Goal: Information Seeking & Learning: Compare options

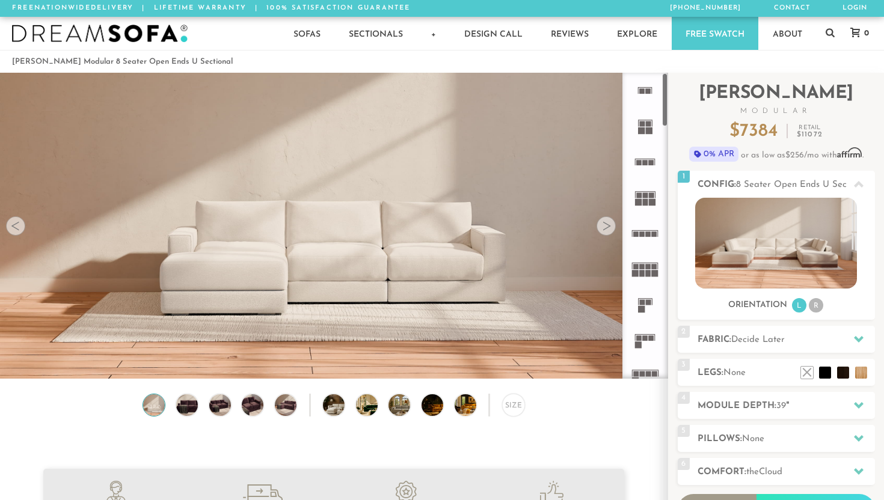
click at [647, 230] on icon at bounding box center [644, 233] width 35 height 35
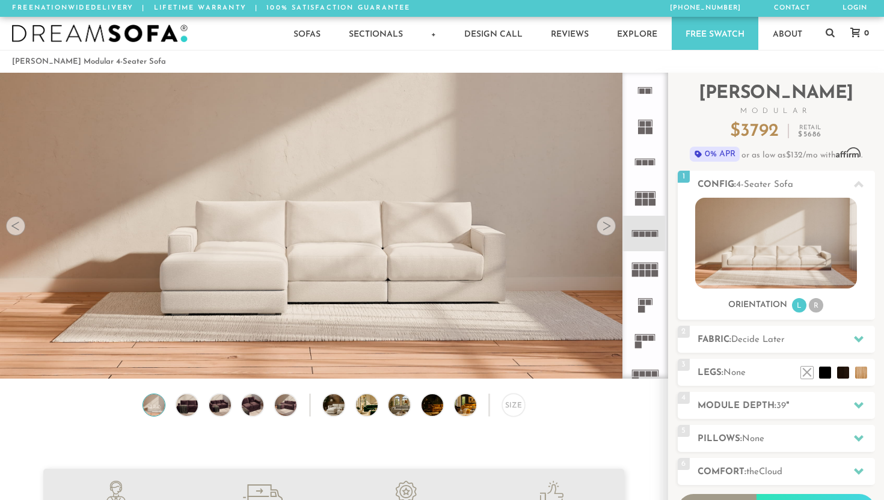
click at [651, 193] on rect at bounding box center [651, 195] width 5 height 5
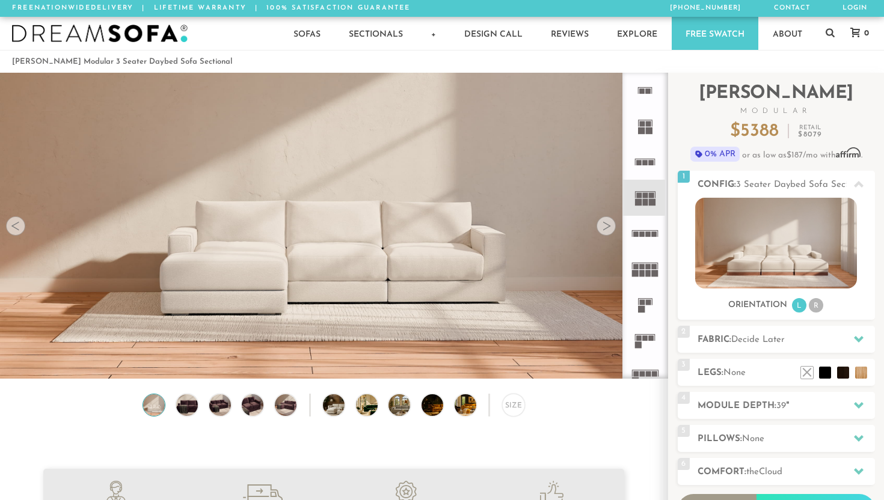
click at [648, 272] on rect at bounding box center [648, 273] width 5 height 7
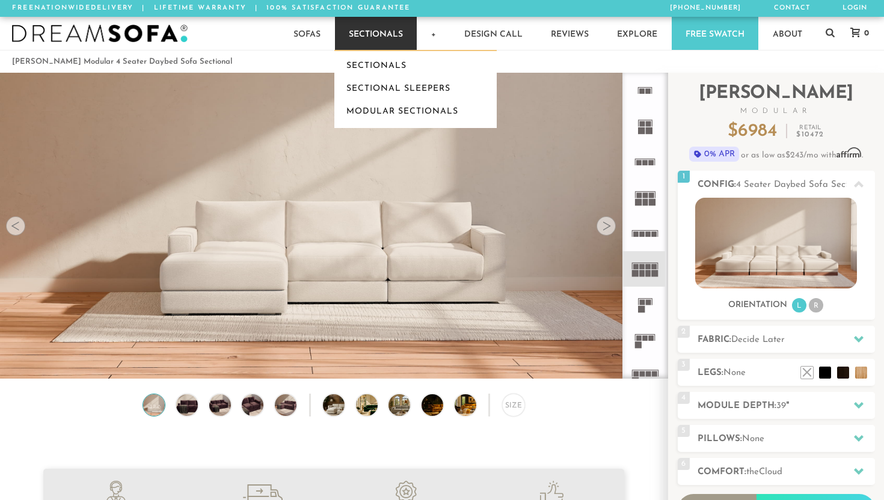
click at [375, 38] on link "Sectionals" at bounding box center [376, 33] width 82 height 33
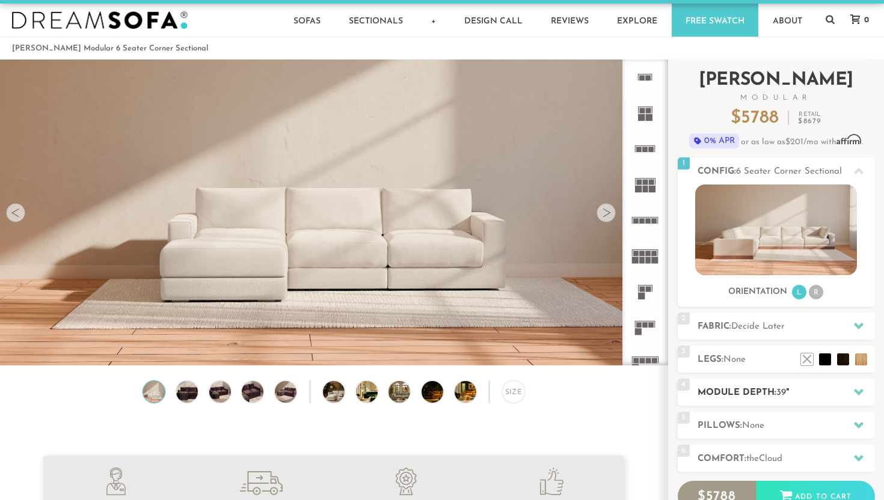
scroll to position [15, 0]
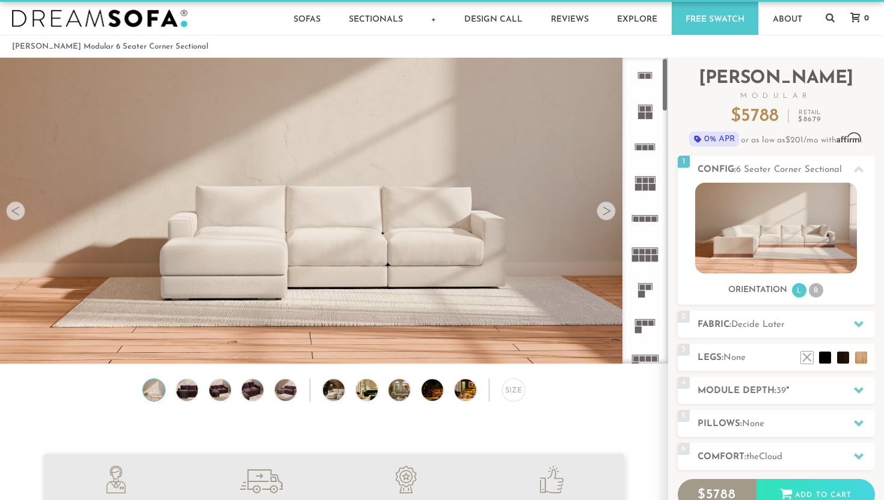
click at [606, 210] on div at bounding box center [606, 210] width 19 height 19
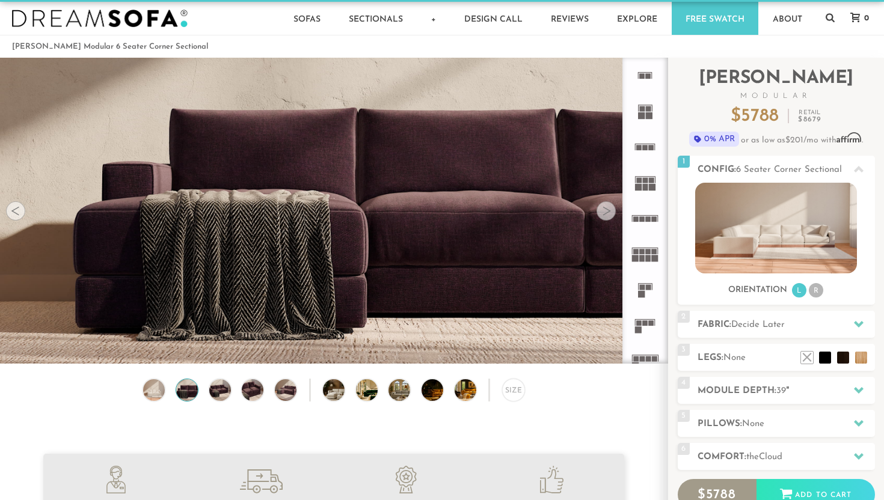
click at [606, 210] on div at bounding box center [606, 210] width 19 height 19
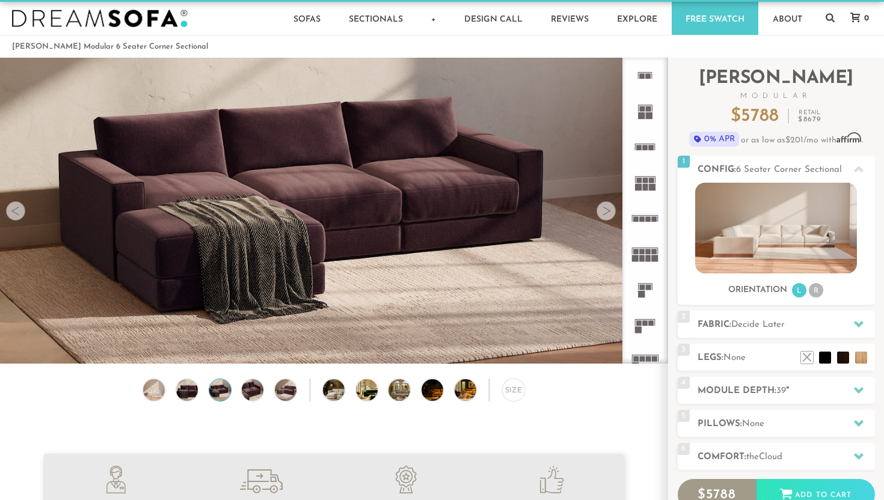
click at [14, 214] on div at bounding box center [15, 210] width 19 height 19
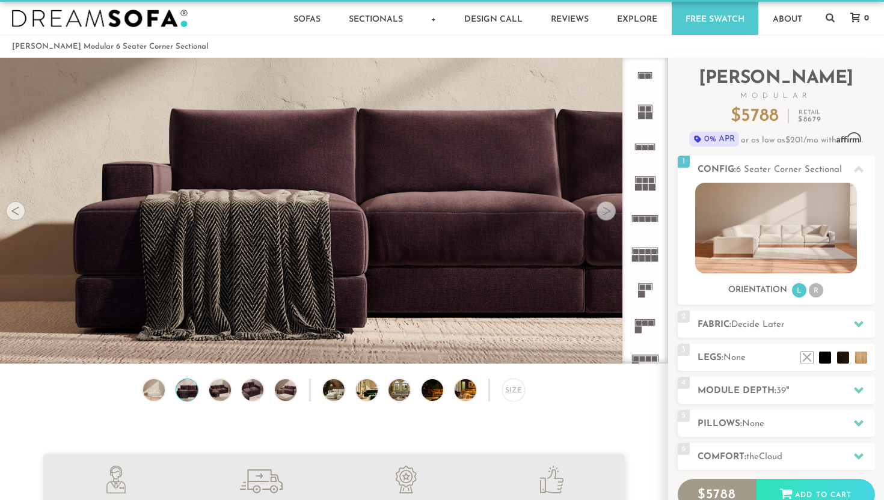
click at [14, 214] on div at bounding box center [15, 210] width 19 height 19
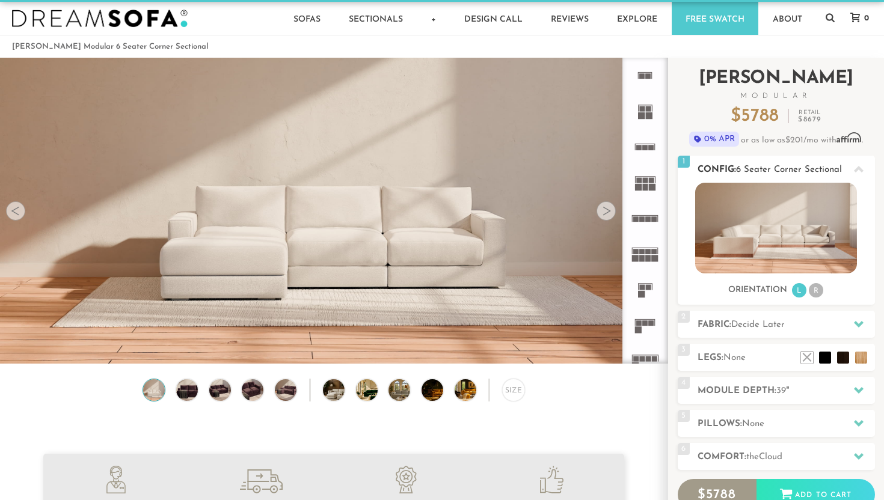
click at [787, 215] on img at bounding box center [776, 228] width 162 height 91
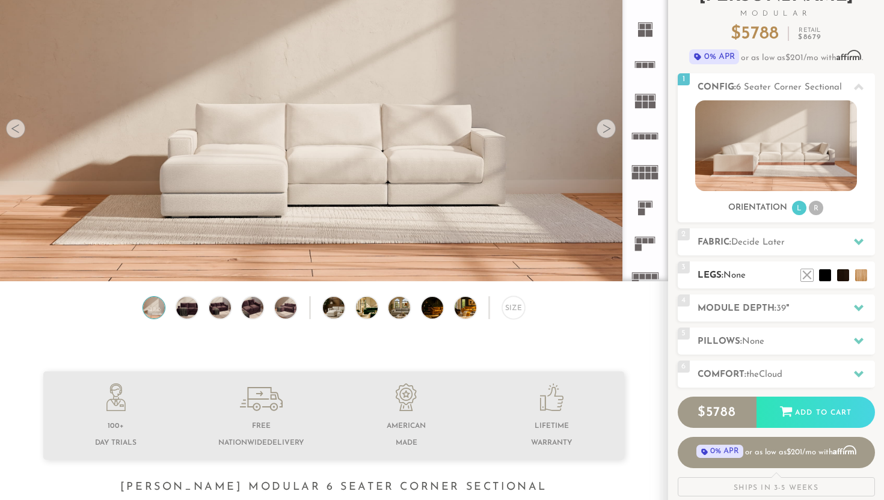
scroll to position [99, 0]
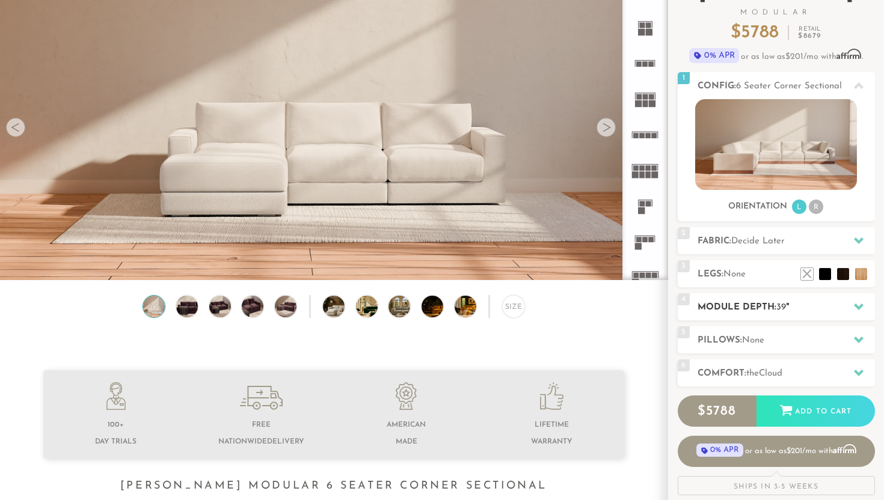
click at [753, 297] on div "4 Module Depth: 39 "" at bounding box center [776, 307] width 197 height 27
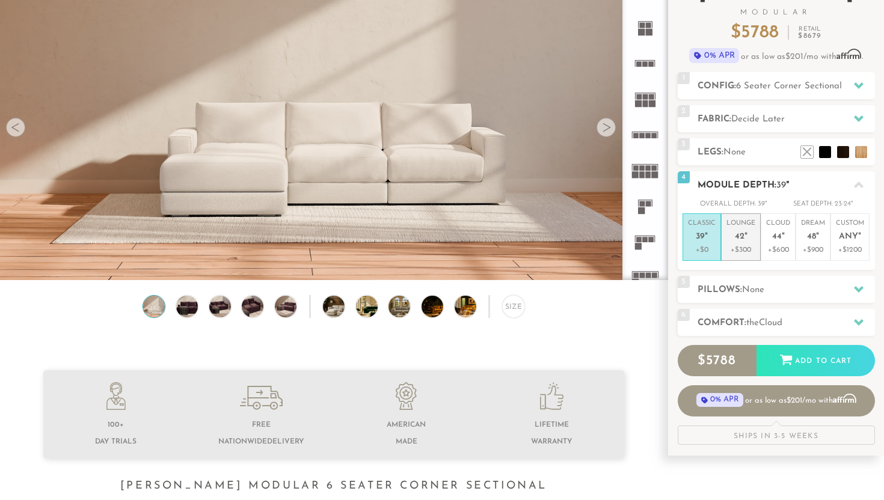
click at [748, 229] on p "Lounge 42 "" at bounding box center [741, 232] width 29 height 26
click at [754, 321] on span "the" at bounding box center [752, 323] width 13 height 9
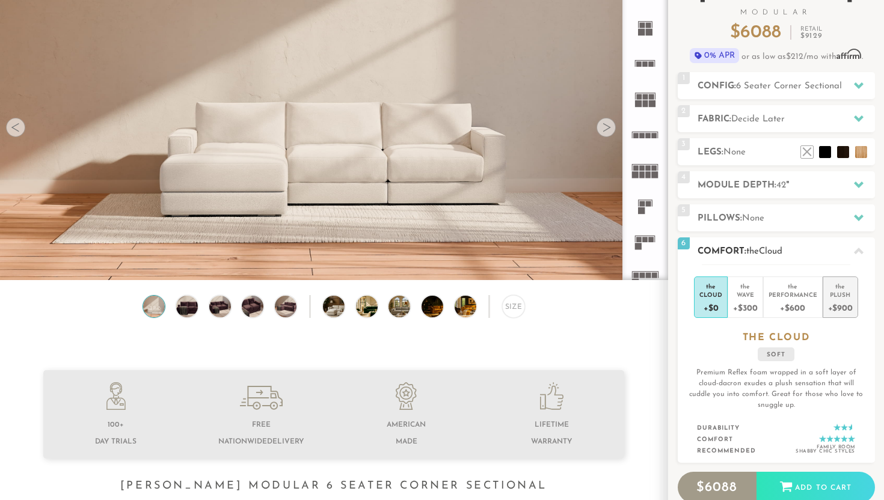
click at [837, 297] on div "Plush" at bounding box center [840, 295] width 25 height 8
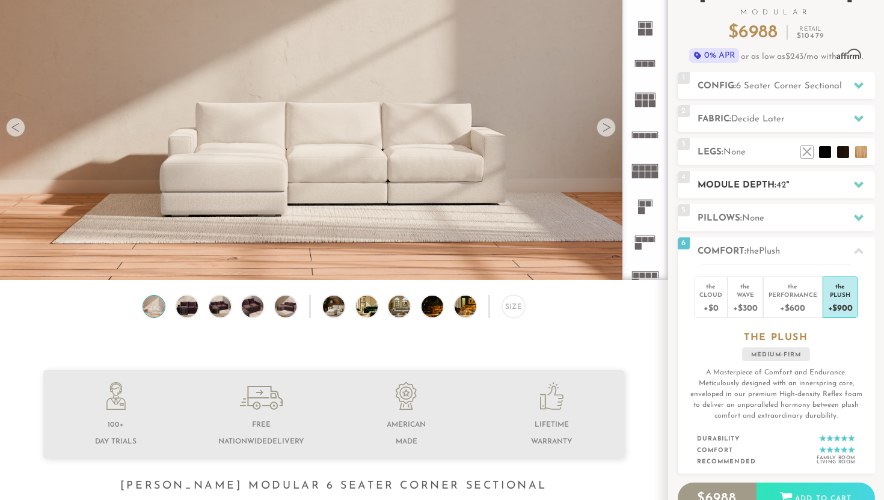
click at [793, 186] on h2 "Module Depth: 42 "" at bounding box center [786, 186] width 177 height 14
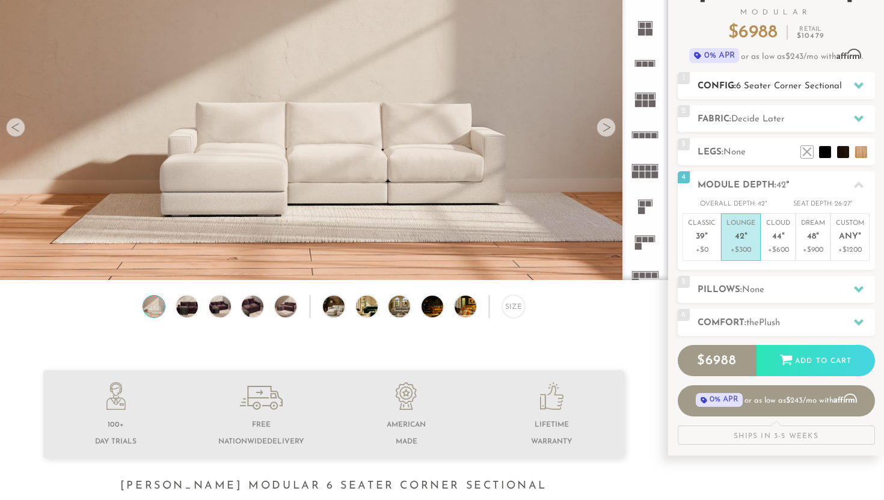
click at [773, 90] on span "6 Seater Corner Sectional" at bounding box center [789, 86] width 106 height 9
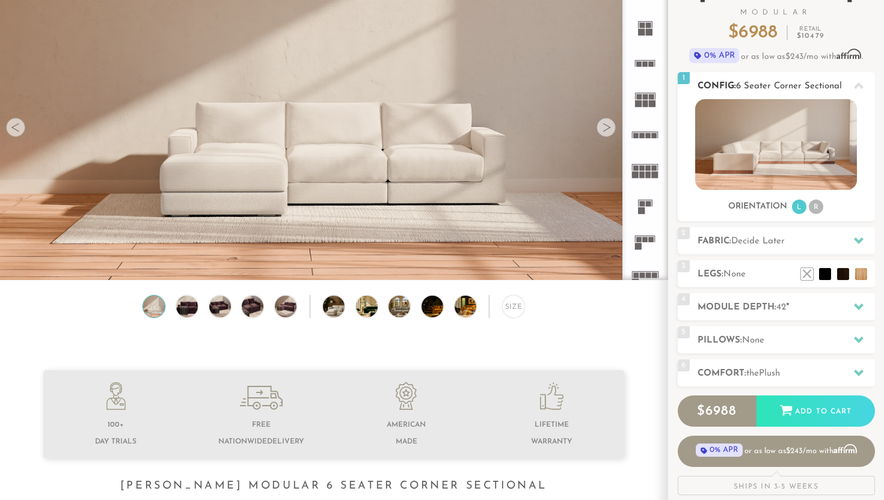
click at [804, 159] on img at bounding box center [776, 144] width 162 height 91
click at [648, 170] on rect at bounding box center [648, 167] width 5 height 5
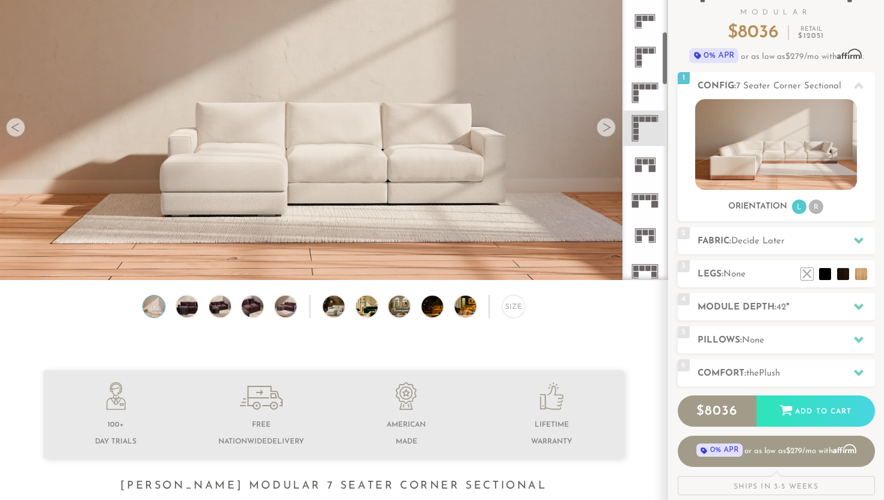
scroll to position [331, 0]
click at [654, 159] on rect at bounding box center [651, 158] width 5 height 5
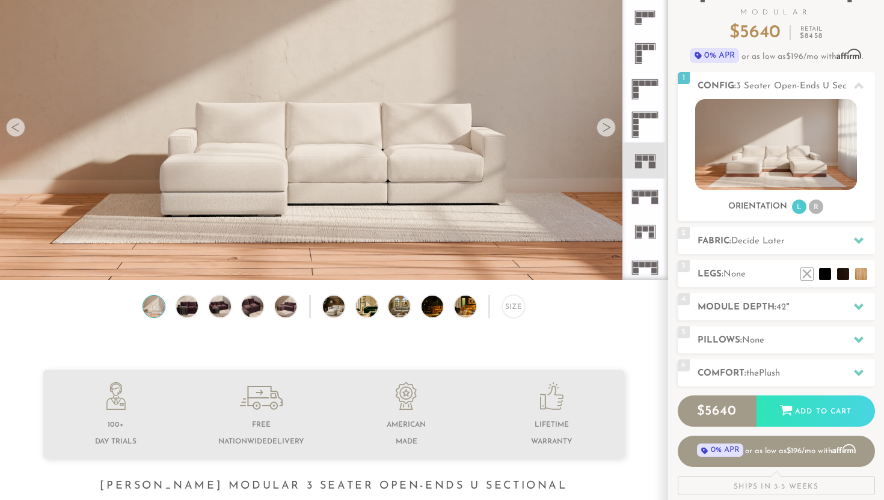
click at [649, 197] on icon at bounding box center [644, 196] width 35 height 35
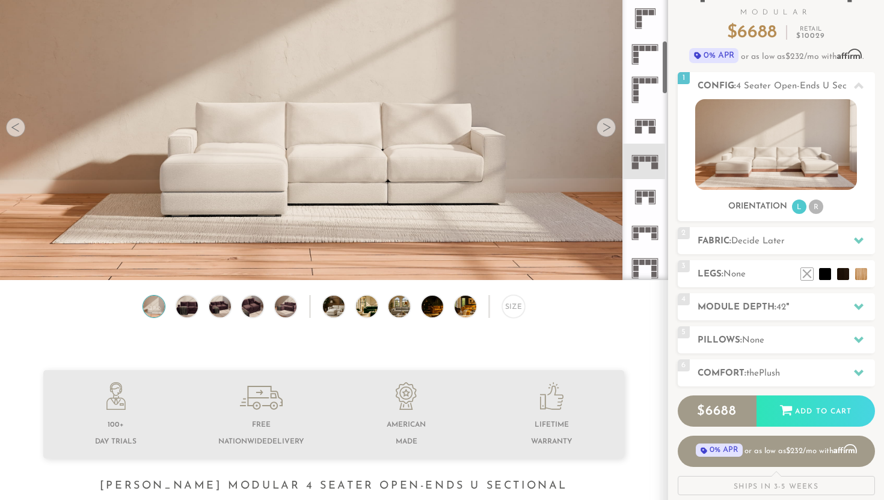
scroll to position [374, 0]
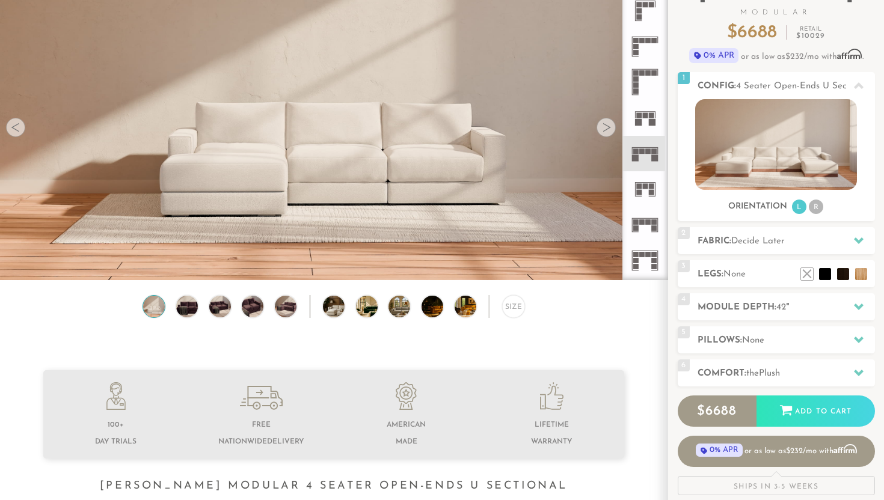
click at [648, 191] on icon at bounding box center [644, 188] width 35 height 35
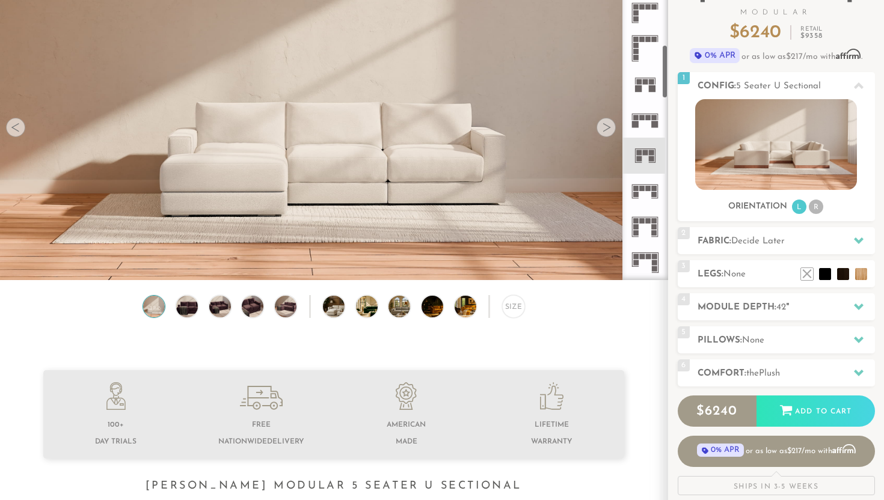
scroll to position [413, 0]
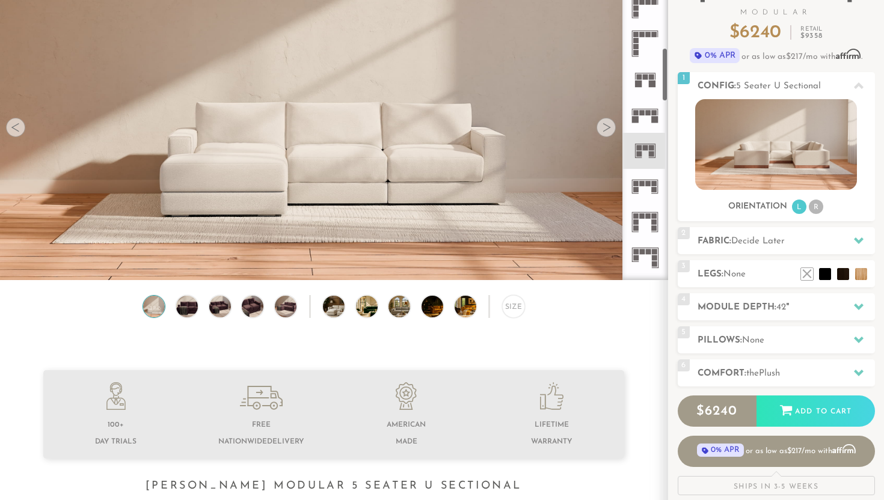
click at [645, 174] on icon at bounding box center [644, 186] width 35 height 35
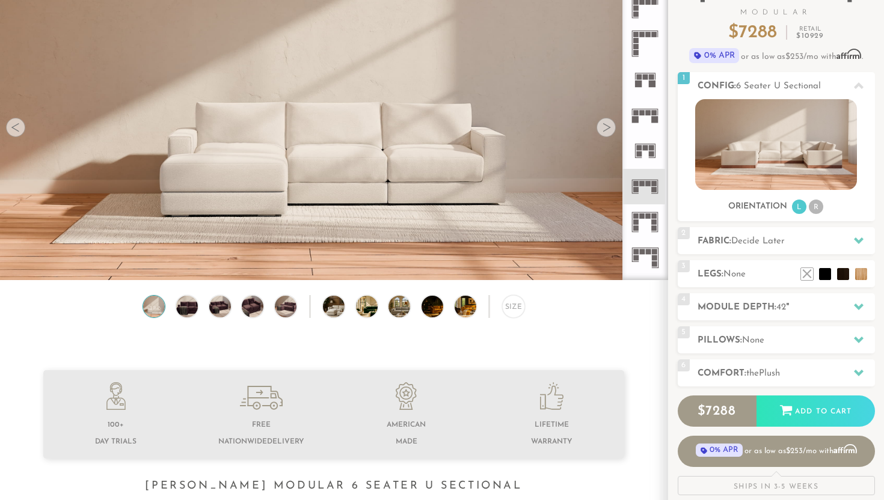
click at [646, 224] on icon at bounding box center [644, 222] width 35 height 35
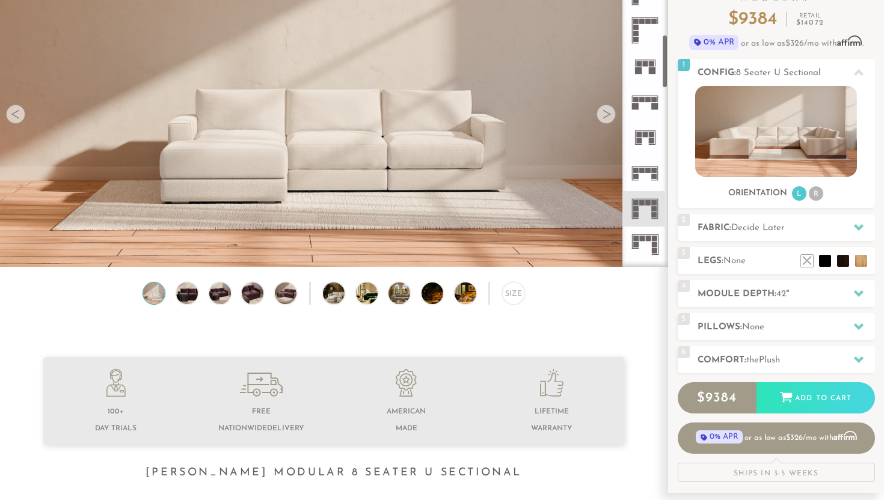
scroll to position [114, 0]
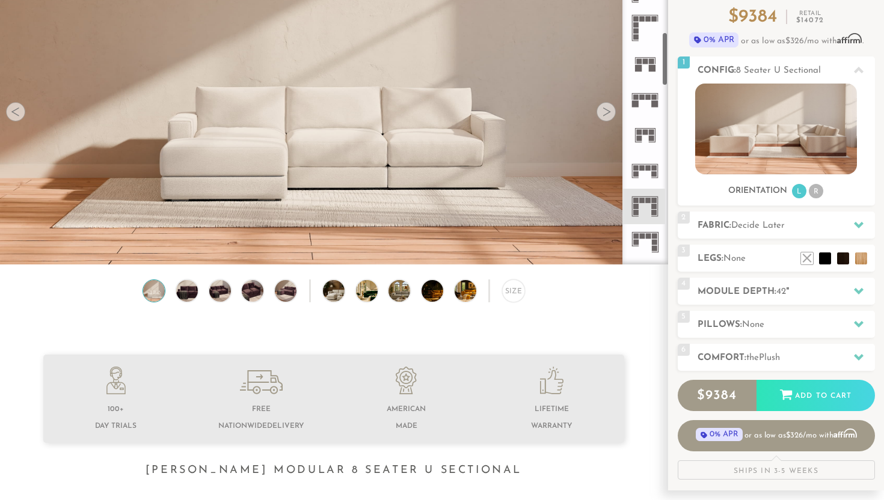
click at [633, 240] on icon at bounding box center [644, 241] width 35 height 35
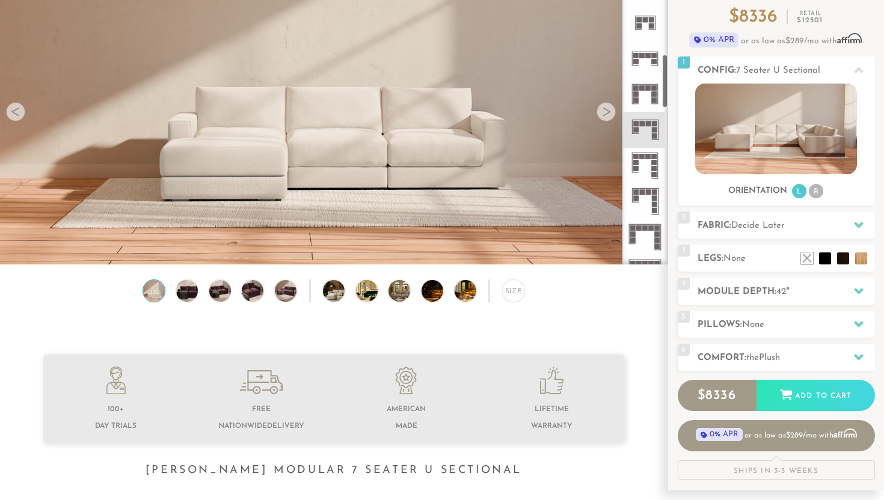
scroll to position [543, 0]
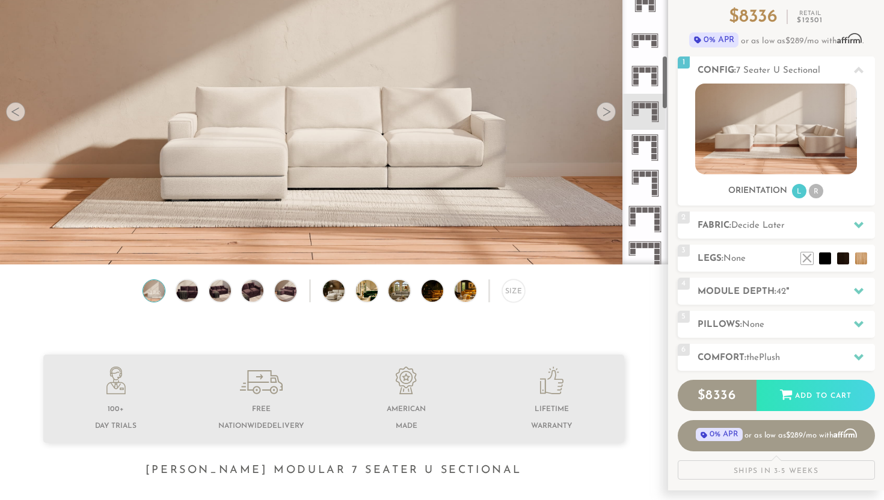
click at [652, 179] on rect at bounding box center [654, 179] width 5 height 5
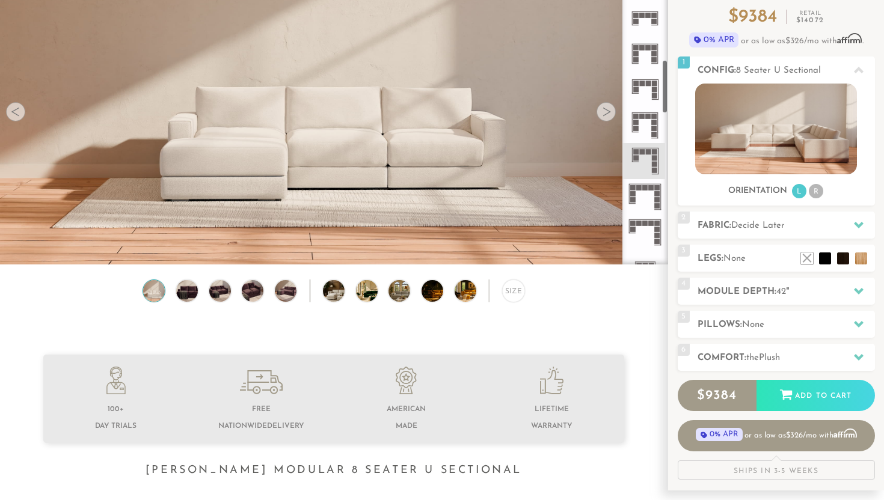
scroll to position [568, 0]
click at [663, 197] on ul at bounding box center [646, 248] width 46 height 1715
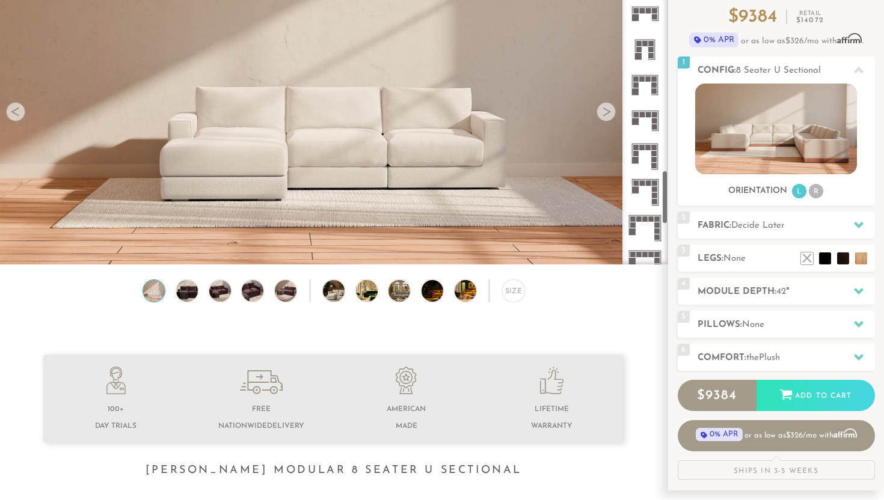
scroll to position [1184, 0]
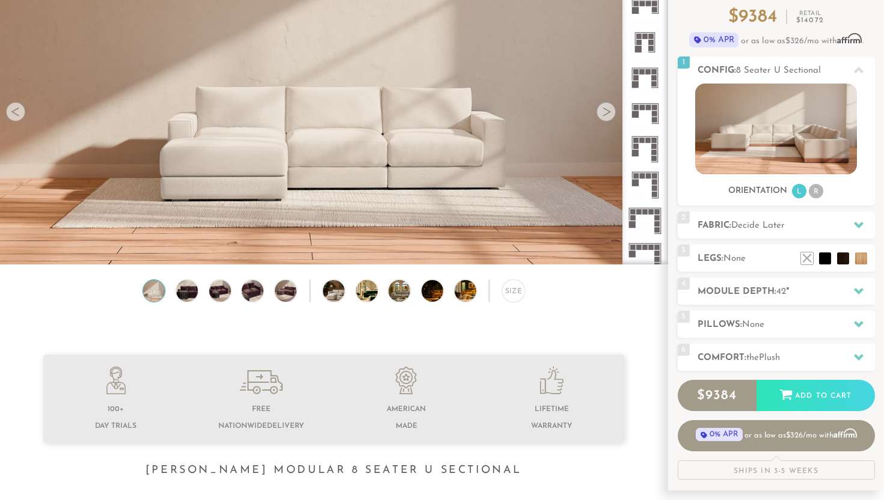
click at [650, 206] on icon at bounding box center [644, 220] width 35 height 35
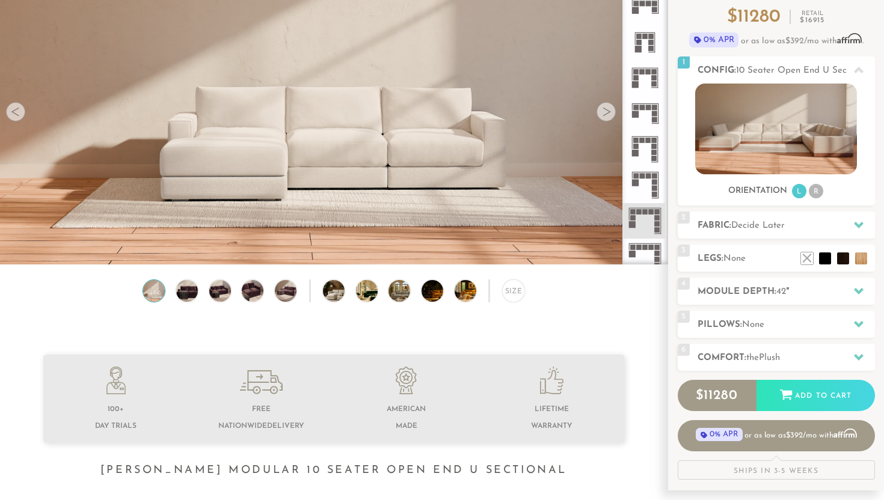
click at [656, 252] on rect at bounding box center [657, 253] width 5 height 5
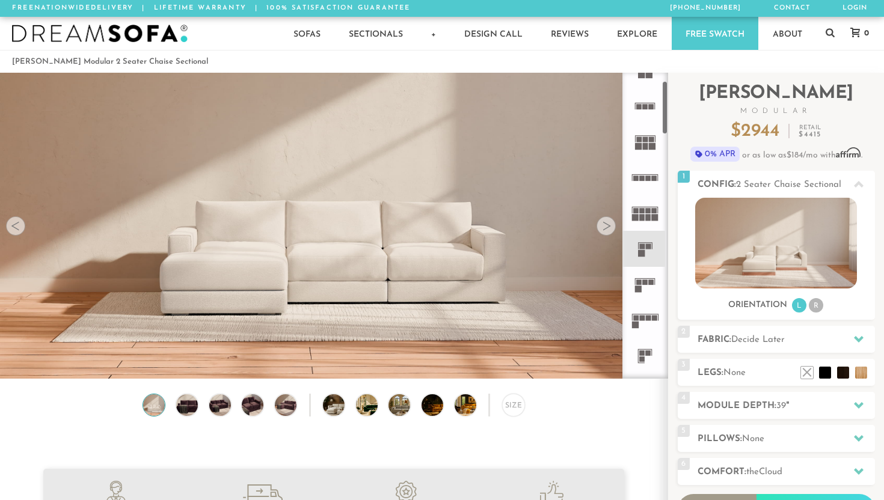
scroll to position [90, 0]
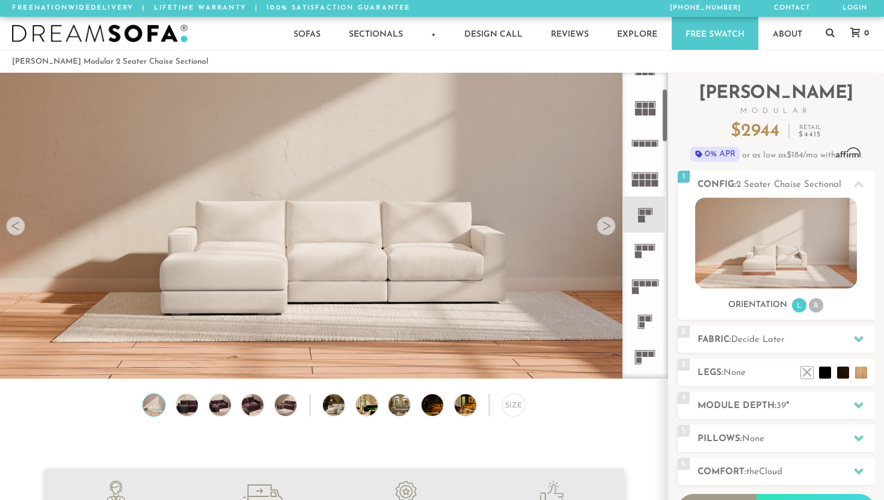
click at [654, 282] on rect at bounding box center [654, 283] width 5 height 5
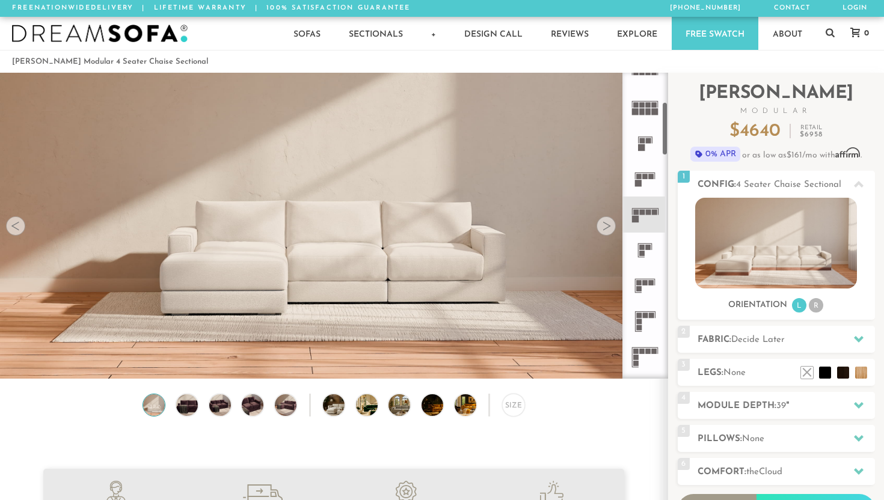
scroll to position [162, 0]
click at [646, 324] on icon at bounding box center [644, 320] width 35 height 35
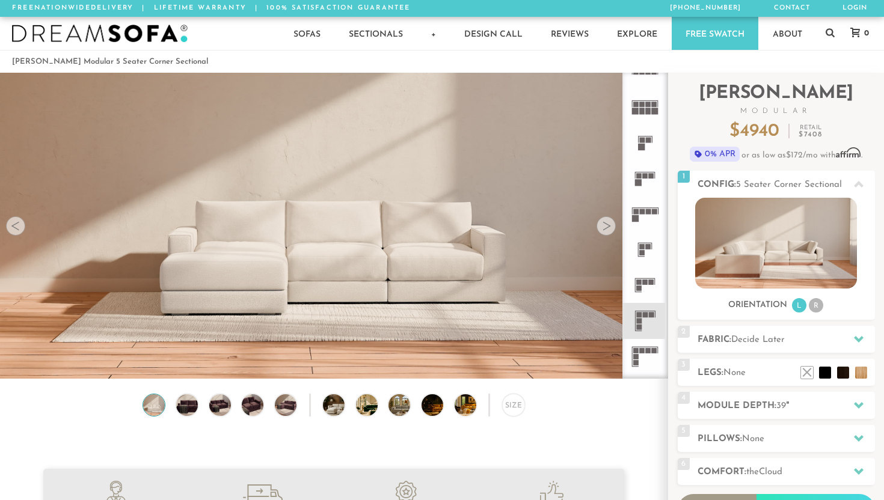
click at [647, 351] on rect at bounding box center [648, 350] width 5 height 5
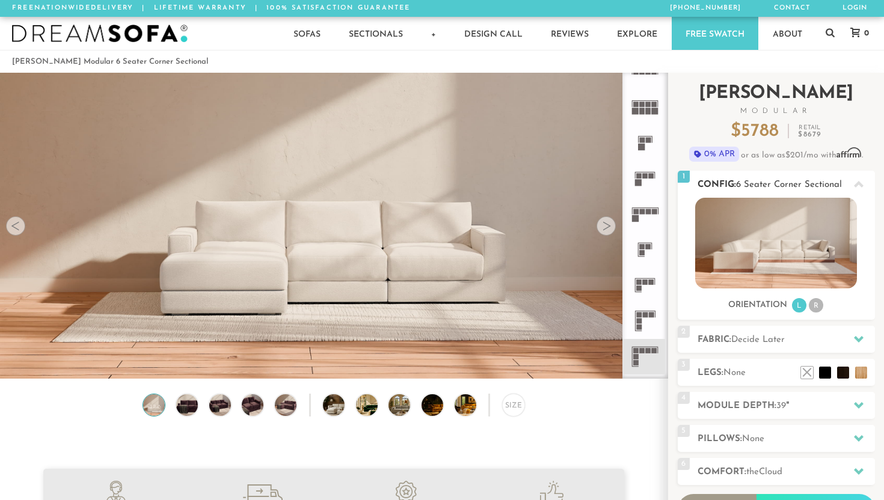
scroll to position [47, 0]
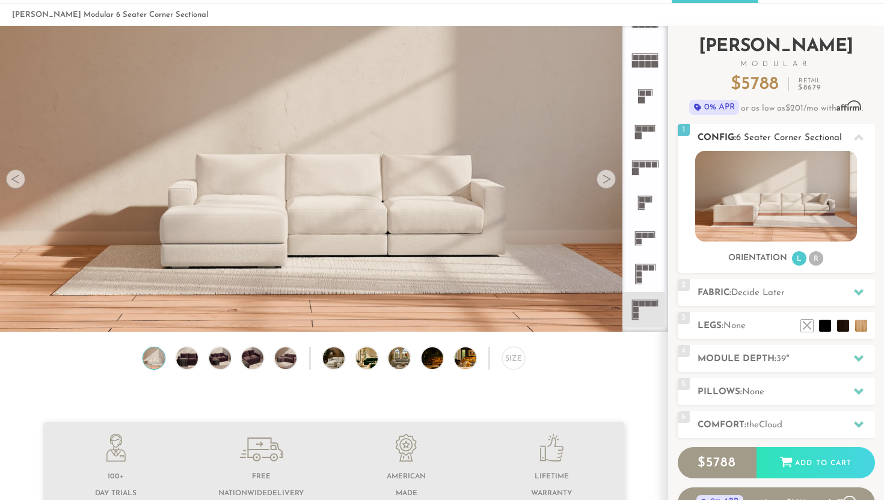
click at [858, 136] on icon at bounding box center [859, 137] width 10 height 7
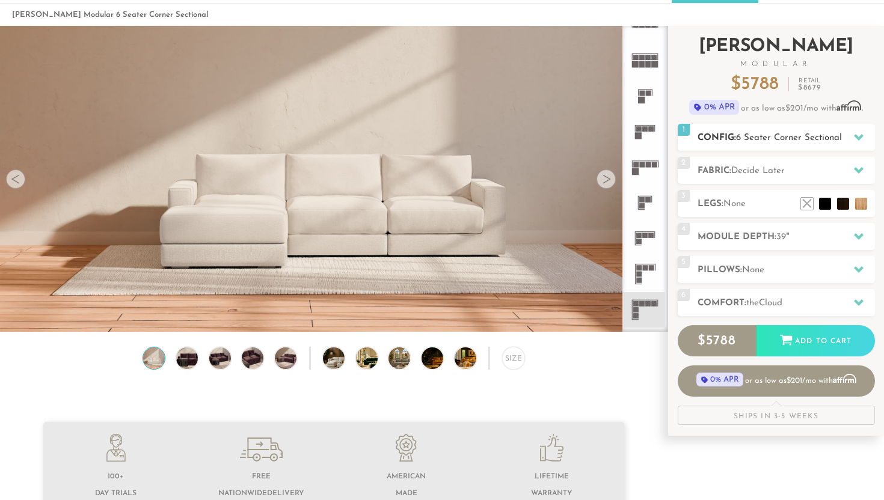
click at [858, 136] on icon at bounding box center [859, 137] width 10 height 7
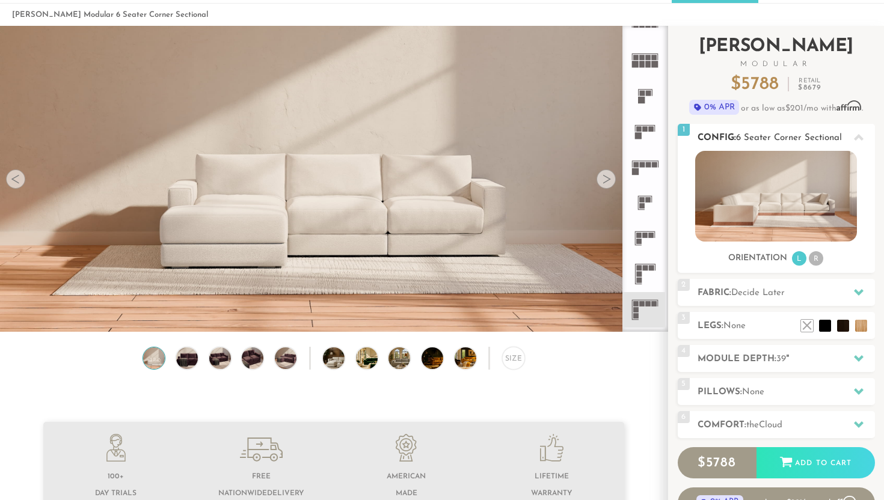
click at [790, 179] on img at bounding box center [776, 196] width 162 height 91
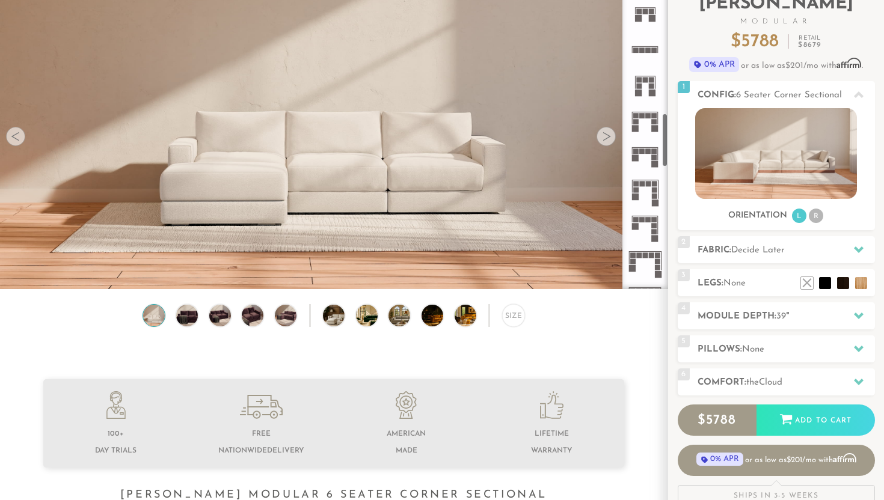
scroll to position [950, 0]
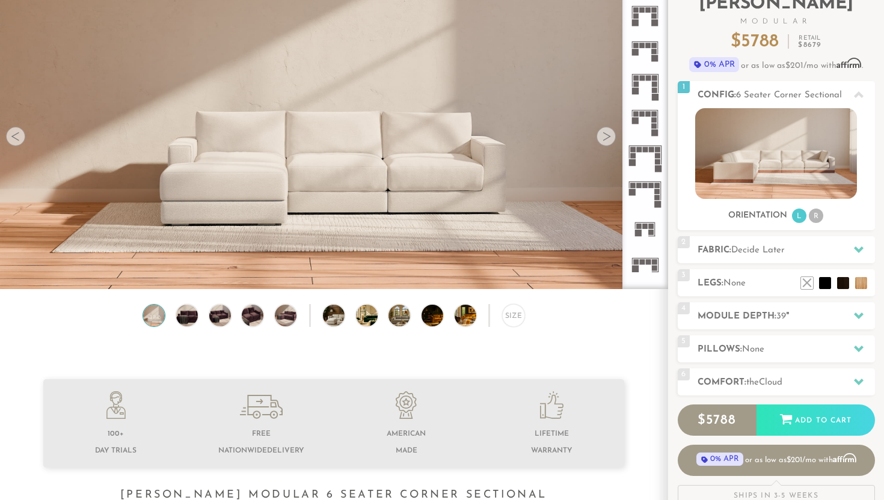
click at [653, 182] on rect at bounding box center [645, 181] width 32 height 1
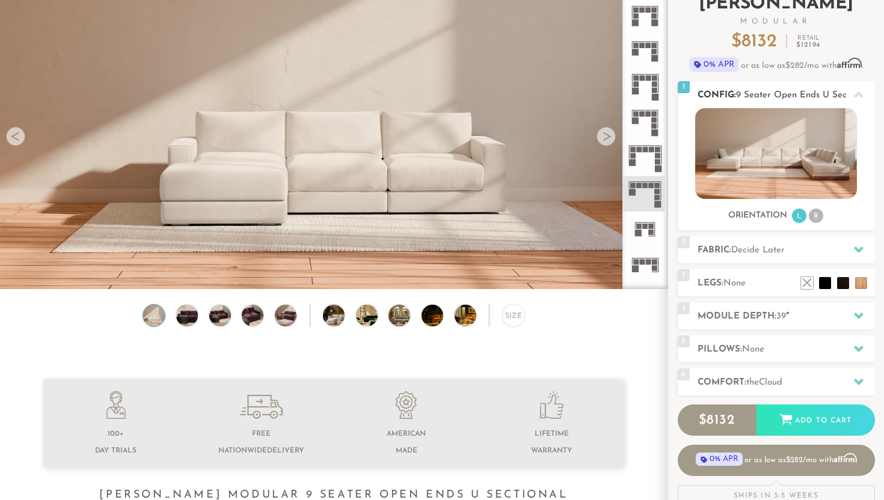
click at [796, 155] on img at bounding box center [776, 153] width 162 height 91
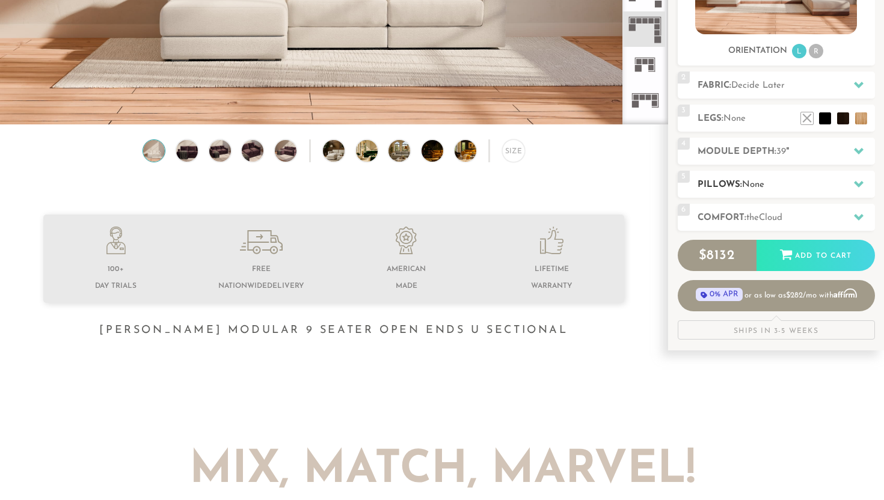
scroll to position [267, 0]
